Goal: Communication & Community: Answer question/provide support

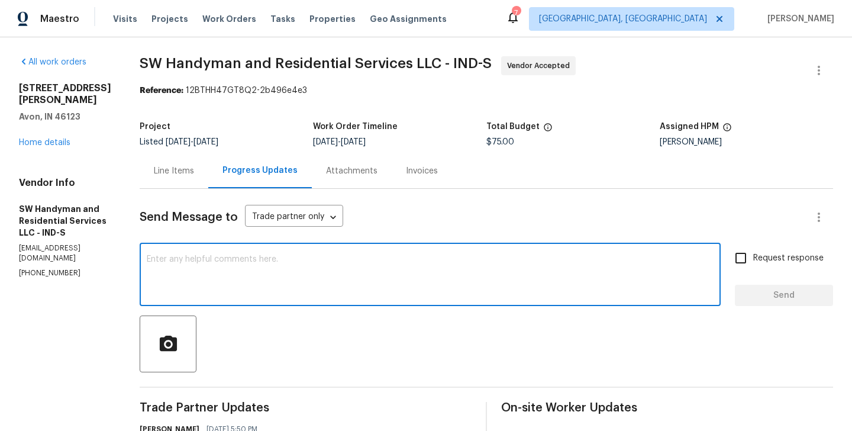
click at [205, 259] on textarea at bounding box center [430, 275] width 567 height 41
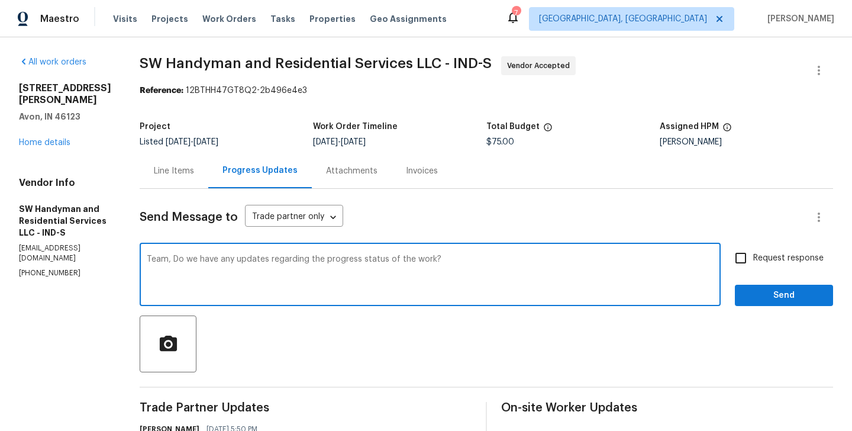
type textarea "Team, Do we have any updates regarding the progress status of the work?"
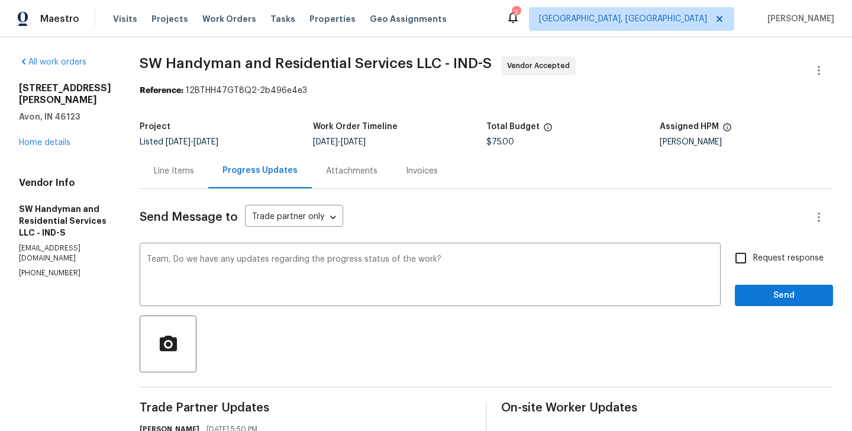
drag, startPoint x: 791, startPoint y: 265, endPoint x: 783, endPoint y: 276, distance: 13.6
click at [791, 265] on label "Request response" at bounding box center [776, 258] width 95 height 25
click at [753, 265] on input "Request response" at bounding box center [741, 258] width 25 height 25
checkbox input "true"
click at [775, 291] on span "Send" at bounding box center [784, 295] width 79 height 15
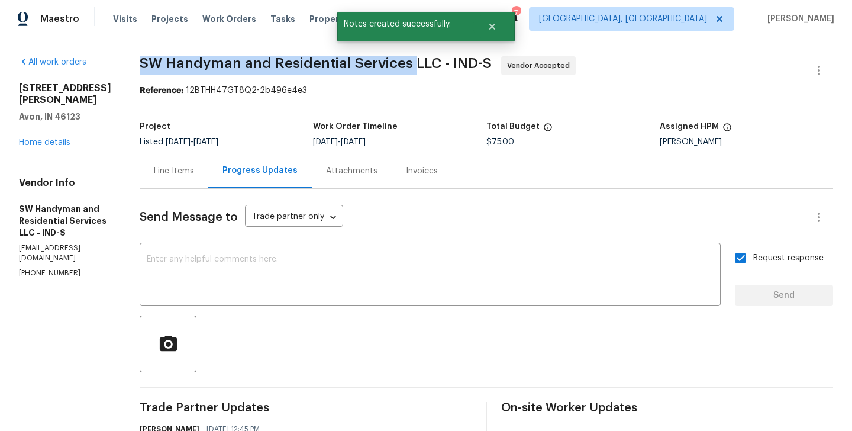
drag, startPoint x: 131, startPoint y: 62, endPoint x: 410, endPoint y: 62, distance: 278.8
click at [410, 62] on div "All work orders 4832 Vermillion Ct Avon, IN 46123 Home details Vendor Info SW H…" at bounding box center [426, 424] width 852 height 774
copy span "SW Handyman and Residential Services"
click at [51, 138] on link "Home details" at bounding box center [44, 142] width 51 height 8
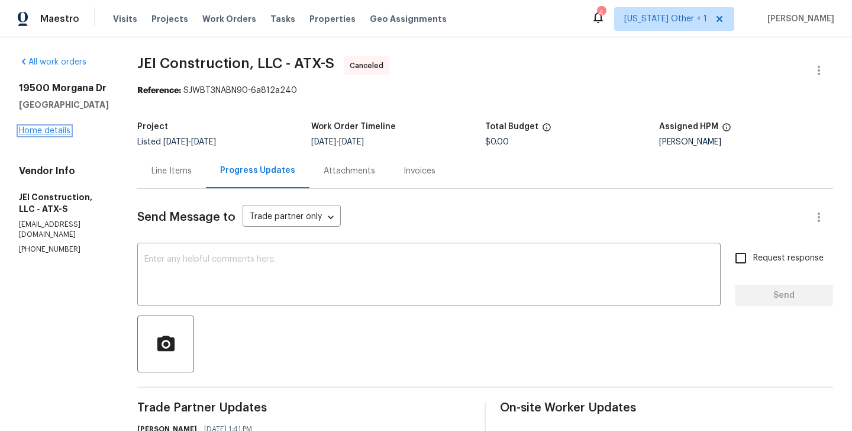
click at [37, 129] on link "Home details" at bounding box center [44, 131] width 51 height 8
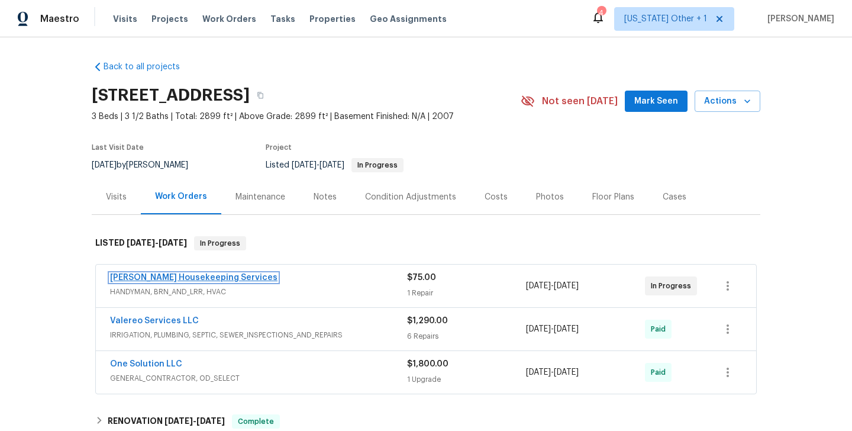
click at [191, 276] on link "Arelis Housekeeping Services" at bounding box center [193, 277] width 167 height 8
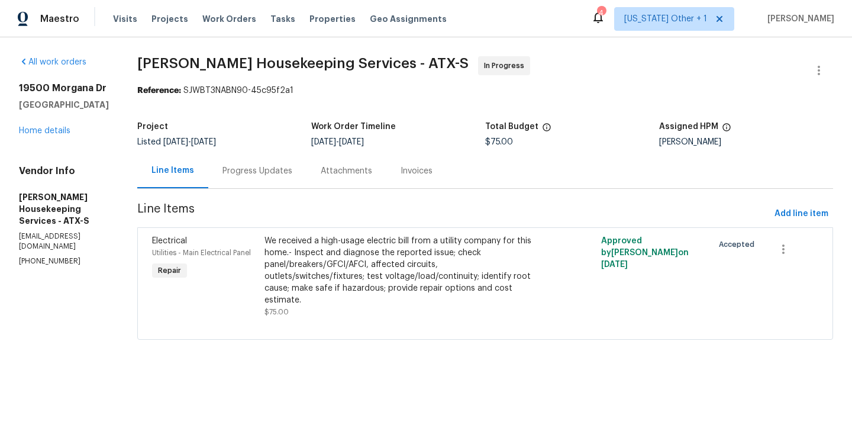
click at [275, 172] on div "Progress Updates" at bounding box center [258, 171] width 70 height 12
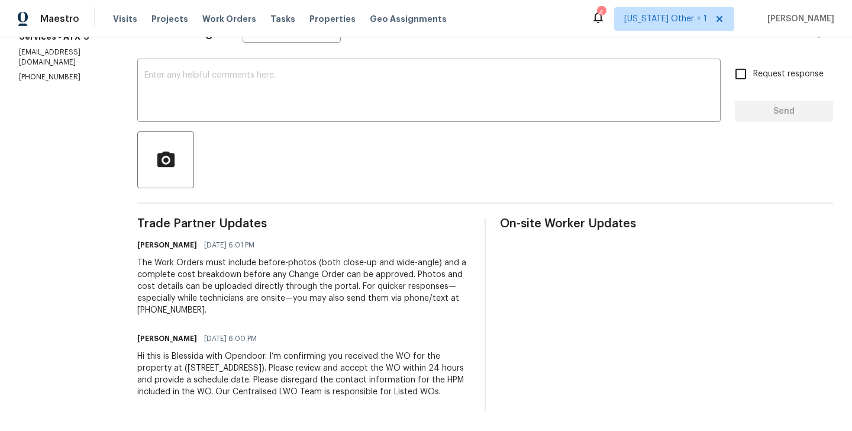
scroll to position [79, 0]
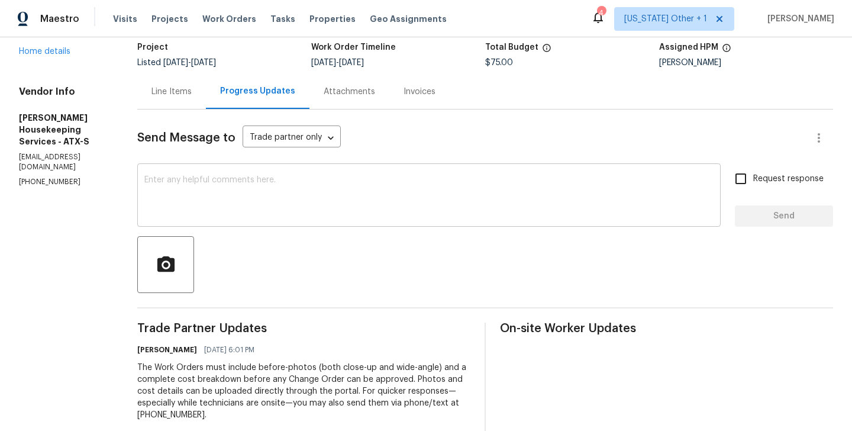
click at [237, 181] on textarea at bounding box center [428, 196] width 569 height 41
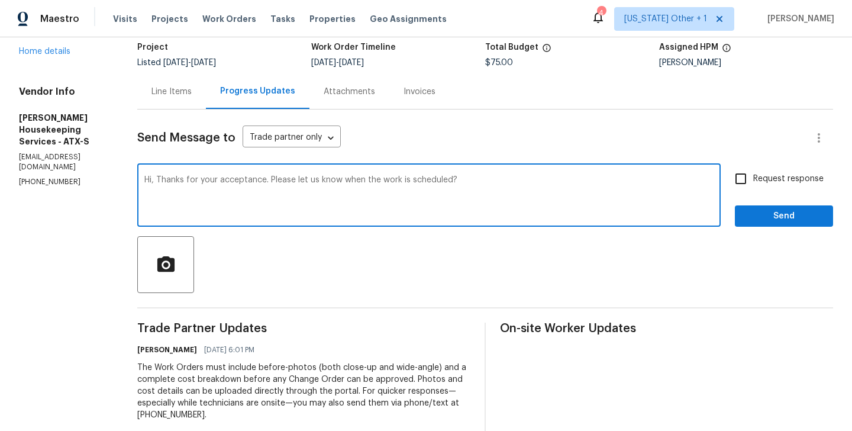
type textarea "Hi, Thanks for your acceptance. Please let us know when the work is scheduled?"
click at [758, 185] on span "Request response" at bounding box center [788, 179] width 70 height 12
click at [753, 185] on input "Request response" at bounding box center [741, 178] width 25 height 25
checkbox input "true"
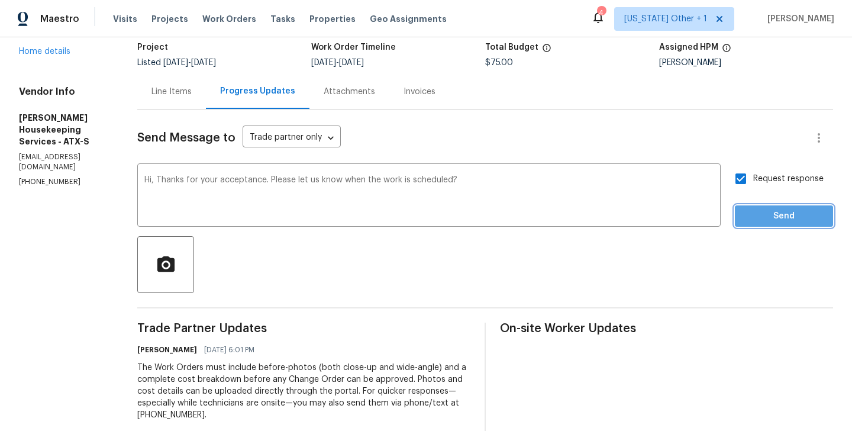
click at [742, 214] on button "Send" at bounding box center [784, 216] width 98 height 22
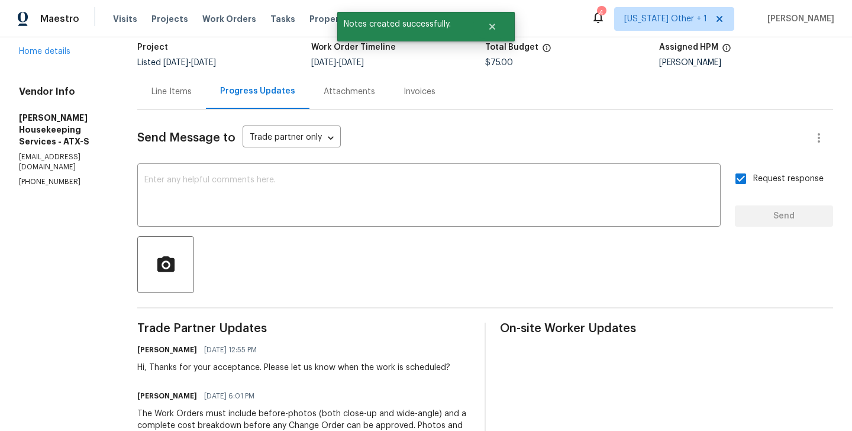
click at [69, 177] on p "(512) 709-0831" at bounding box center [64, 182] width 90 height 10
copy p "(512) 709-0831"
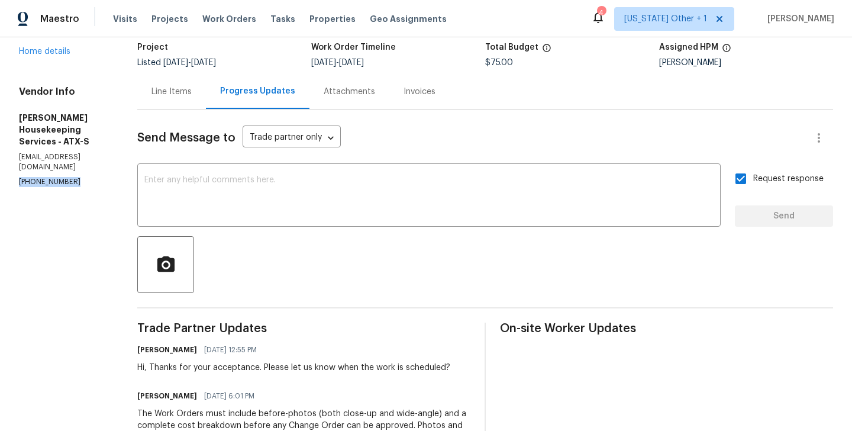
scroll to position [0, 0]
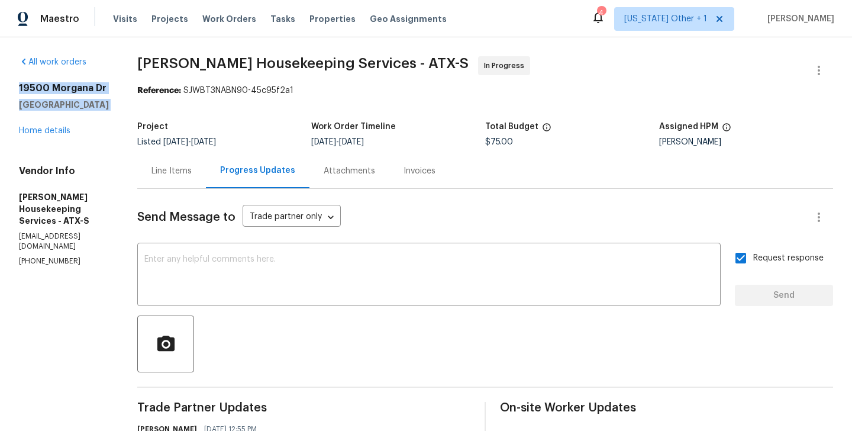
drag, startPoint x: 115, startPoint y: 117, endPoint x: 12, endPoint y: 83, distance: 108.9
click at [12, 83] on div "All work orders 19500 Morgana Dr Pflugerville, TX 78660 Home details Vendor Inf…" at bounding box center [426, 349] width 852 height 624
copy div "19500 Morgana Dr Pflugerville, TX 78660"
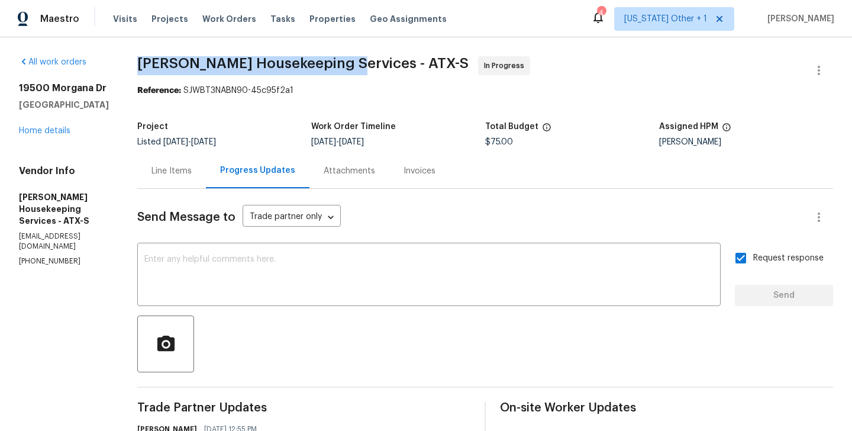
drag, startPoint x: 154, startPoint y: 63, endPoint x: 355, endPoint y: 63, distance: 200.6
click at [355, 63] on span "Arelis Housekeeping Services - ATX-S" at bounding box center [302, 63] width 331 height 14
copy span "Arelis Housekeeping Services"
click at [46, 133] on link "Home details" at bounding box center [44, 131] width 51 height 8
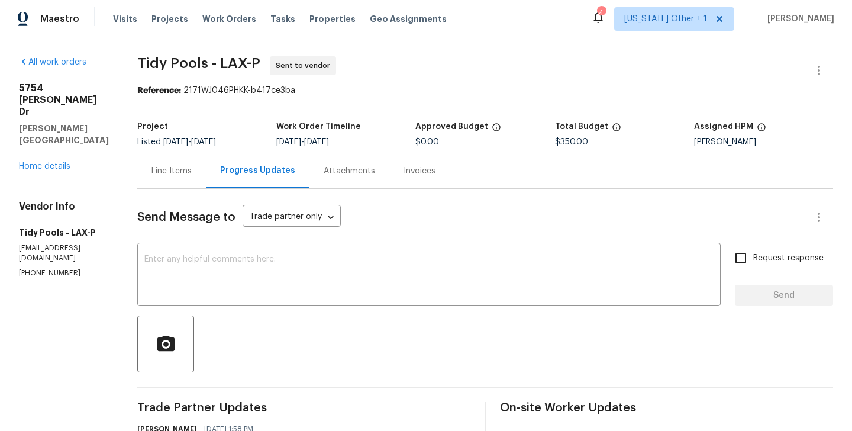
click at [62, 268] on p "[PHONE_NUMBER]" at bounding box center [64, 273] width 90 height 10
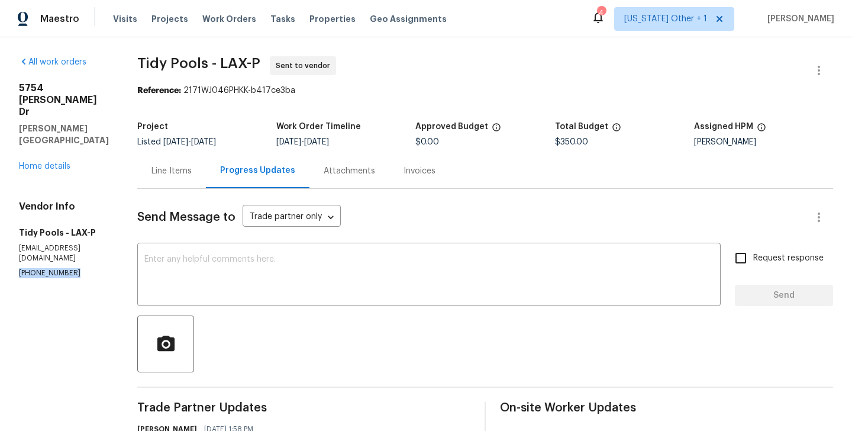
click at [62, 268] on p "[PHONE_NUMBER]" at bounding box center [64, 273] width 90 height 10
copy p "[PHONE_NUMBER]"
click at [63, 268] on p "[PHONE_NUMBER]" at bounding box center [64, 273] width 90 height 10
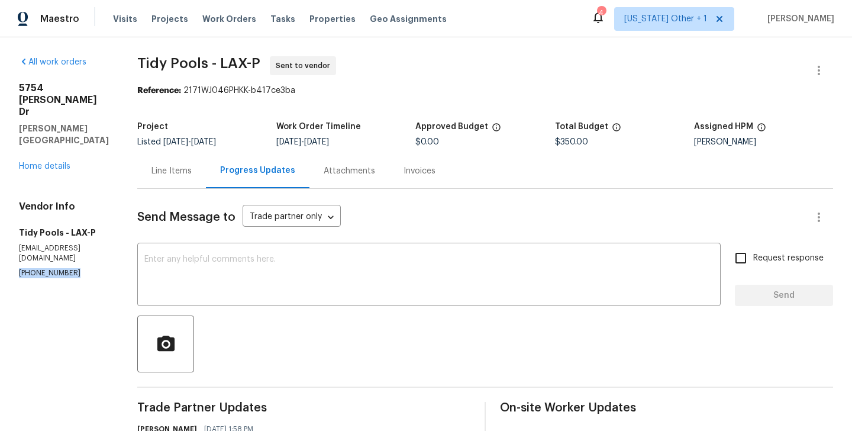
click at [63, 268] on p "[PHONE_NUMBER]" at bounding box center [64, 273] width 90 height 10
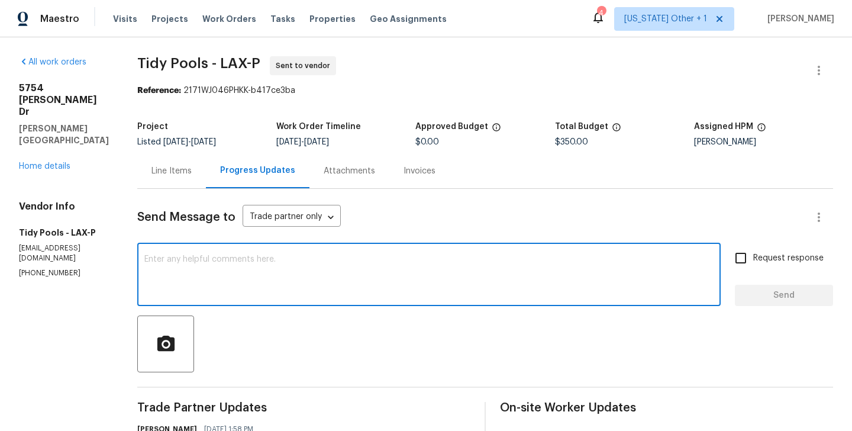
click at [250, 257] on textarea at bounding box center [428, 275] width 569 height 41
paste textarea "[PHONE_NUMBER]"
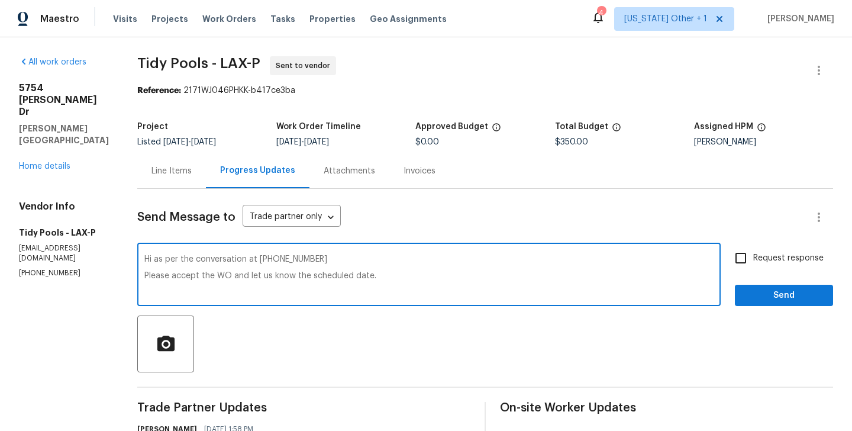
type textarea "Hi as per the conversation at [PHONE_NUMBER] Please accept the WO and let us kn…"
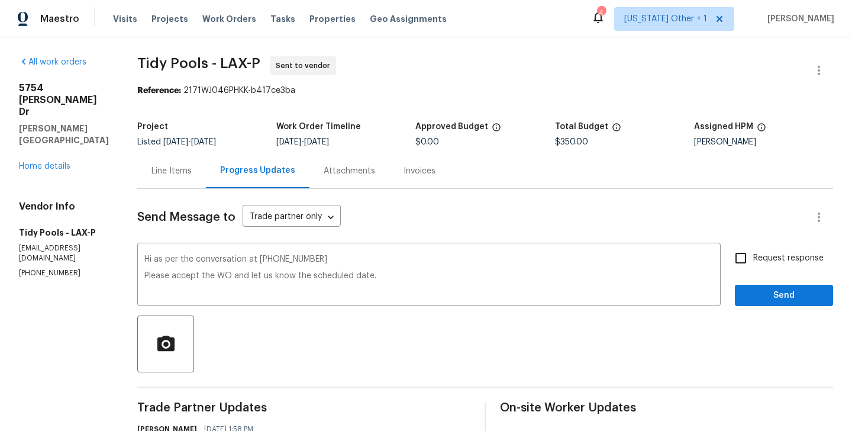
click at [768, 261] on span "Request response" at bounding box center [788, 258] width 70 height 12
click at [753, 261] on input "Request response" at bounding box center [741, 258] width 25 height 25
checkbox input "true"
click at [764, 299] on span "Send" at bounding box center [784, 295] width 79 height 15
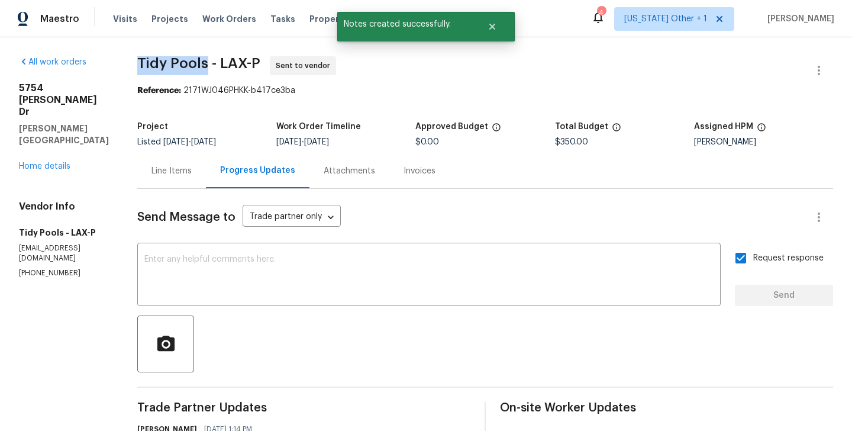
drag, startPoint x: 135, startPoint y: 65, endPoint x: 202, endPoint y: 69, distance: 67.6
click at [202, 69] on span "Tidy Pools - LAX-P" at bounding box center [198, 63] width 123 height 14
copy span "Tidy Pools"
click at [35, 162] on link "Home details" at bounding box center [44, 166] width 51 height 8
